Goal: Information Seeking & Learning: Compare options

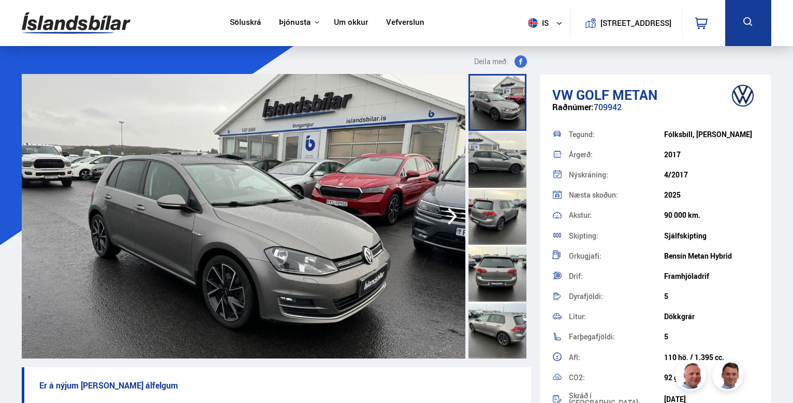
click at [445, 213] on icon "button" at bounding box center [452, 216] width 21 height 25
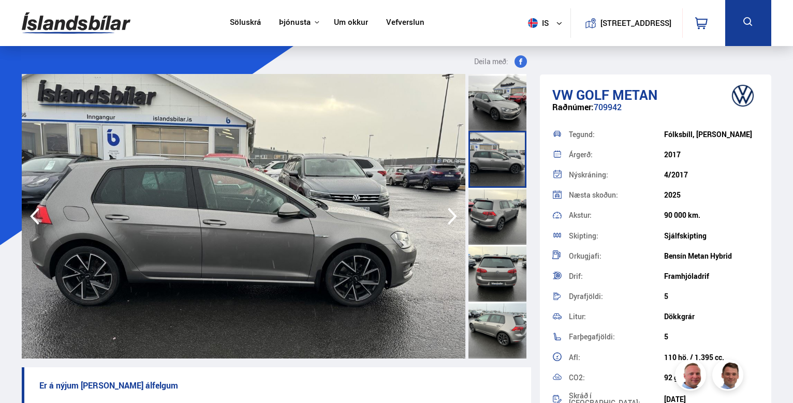
click at [445, 213] on icon "button" at bounding box center [452, 216] width 21 height 25
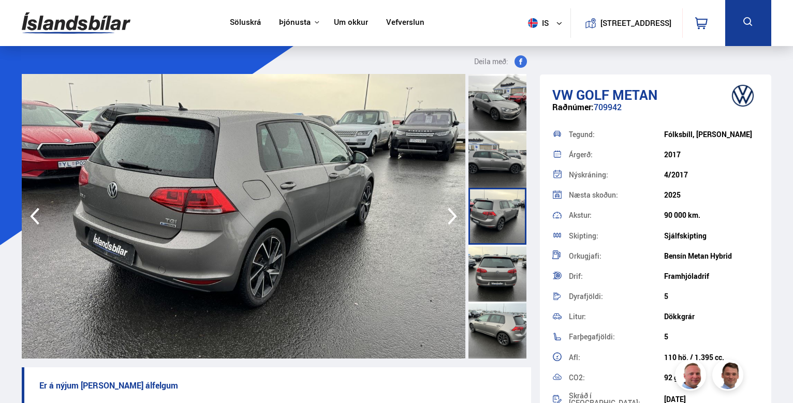
click at [445, 213] on icon "button" at bounding box center [452, 216] width 21 height 25
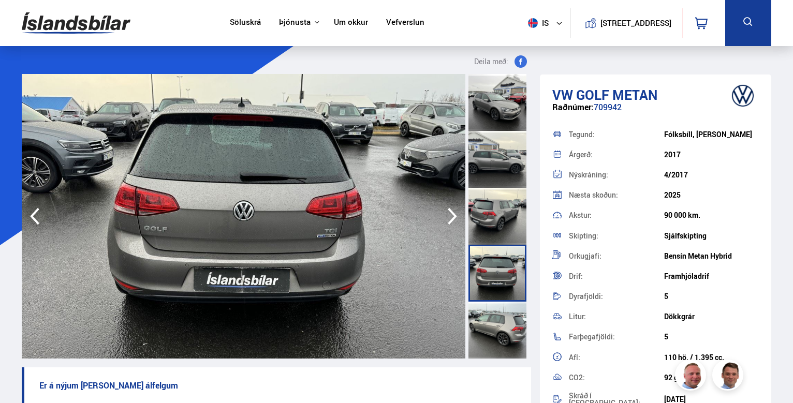
click at [445, 213] on icon "button" at bounding box center [452, 216] width 21 height 25
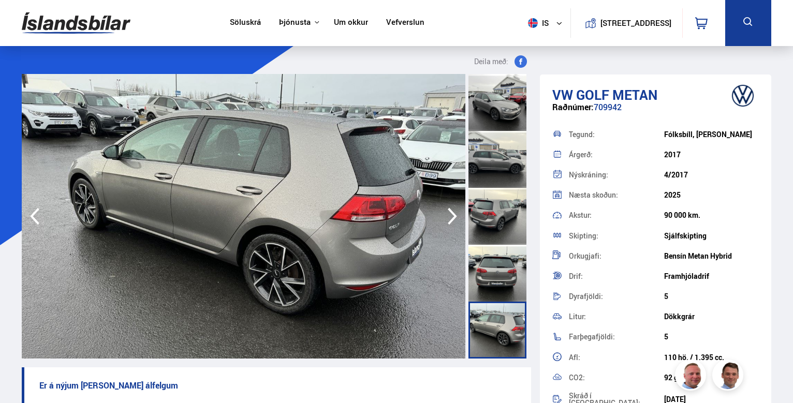
click at [445, 213] on icon "button" at bounding box center [452, 216] width 21 height 25
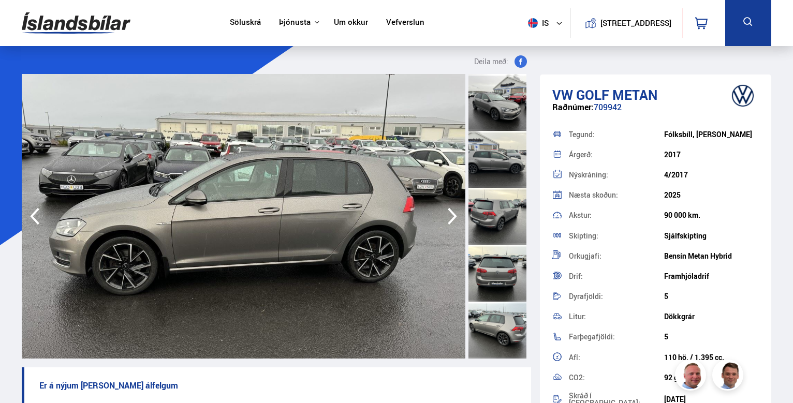
click at [445, 213] on icon "button" at bounding box center [452, 216] width 21 height 25
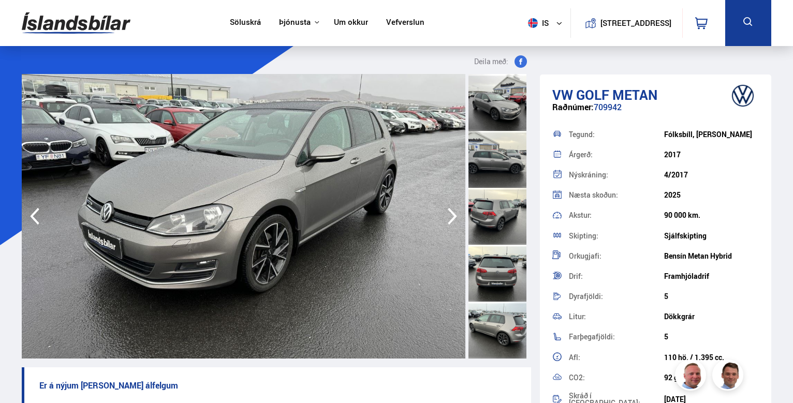
click at [445, 213] on icon "button" at bounding box center [452, 216] width 21 height 25
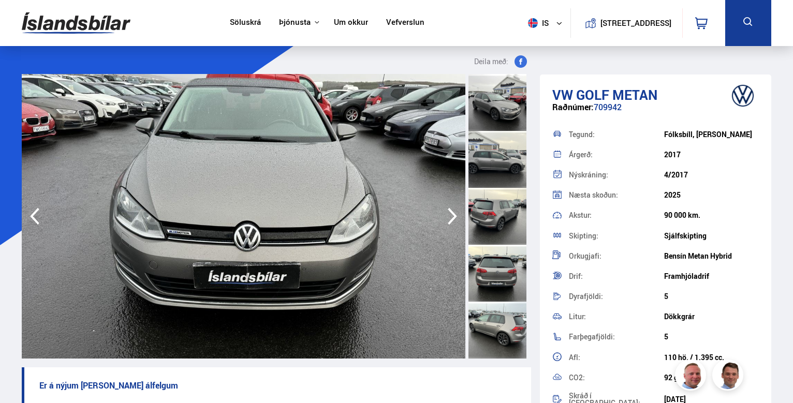
click at [445, 213] on icon "button" at bounding box center [452, 216] width 21 height 25
